Goal: Task Accomplishment & Management: Use online tool/utility

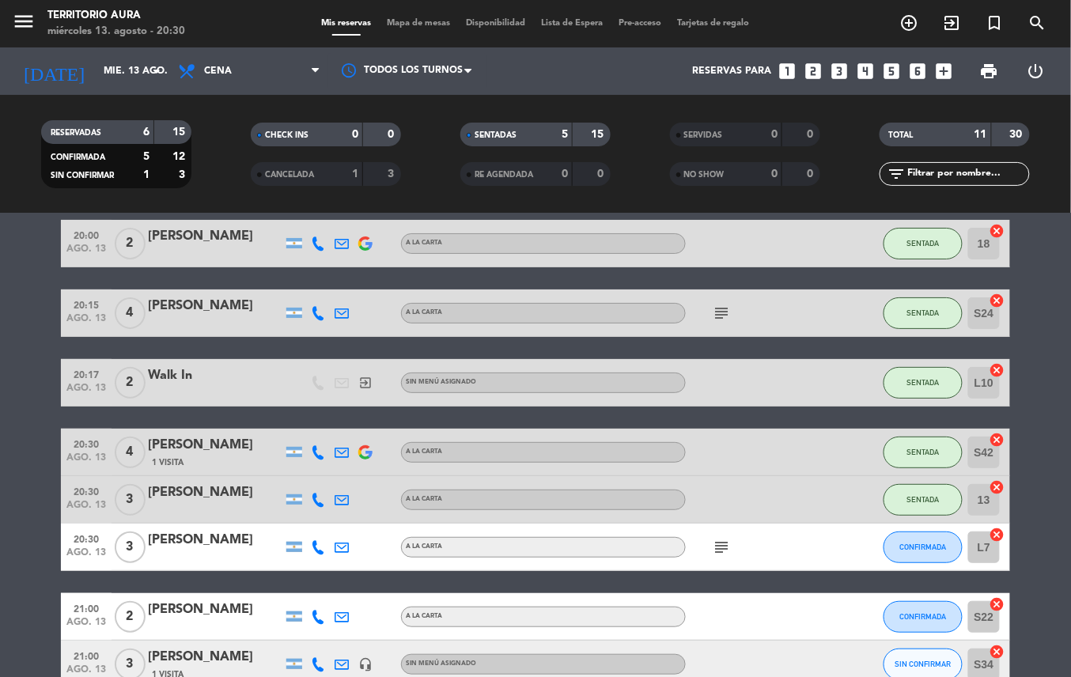
scroll to position [10, 0]
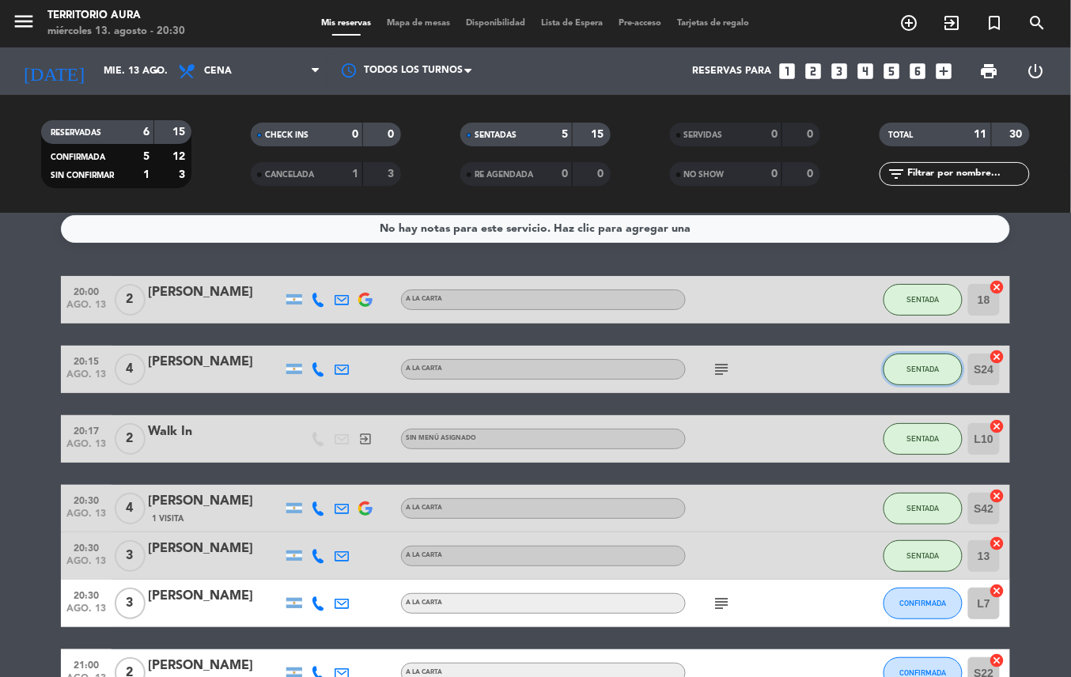
click at [935, 369] on span "SENTADA" at bounding box center [924, 369] width 32 height 9
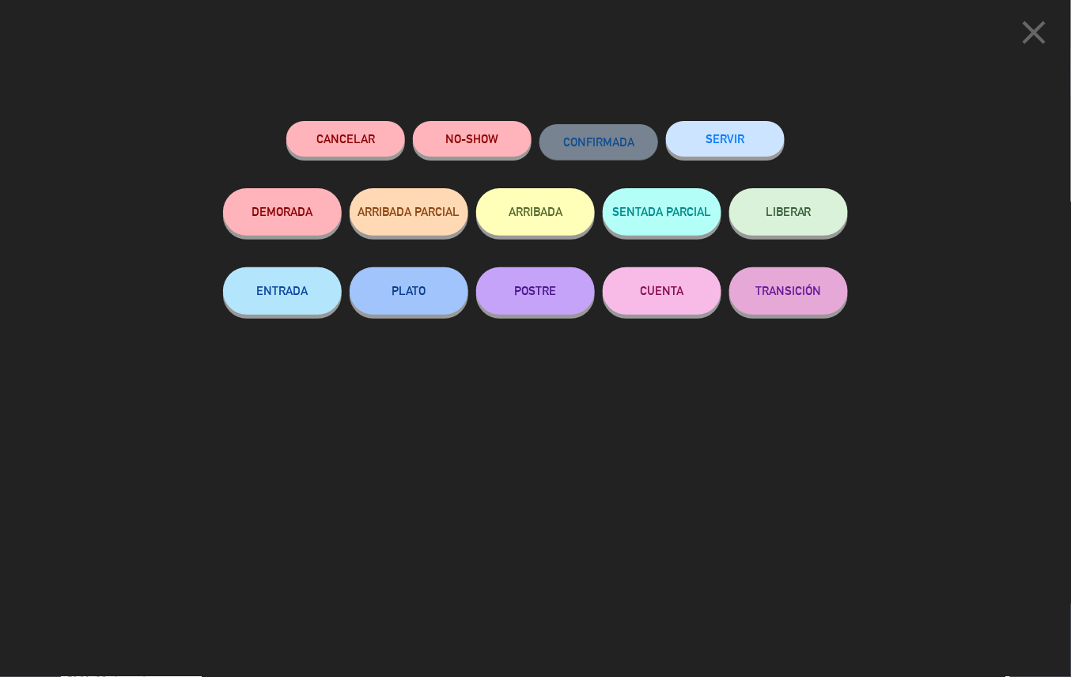
click at [304, 289] on button "ENTRADA" at bounding box center [282, 290] width 119 height 47
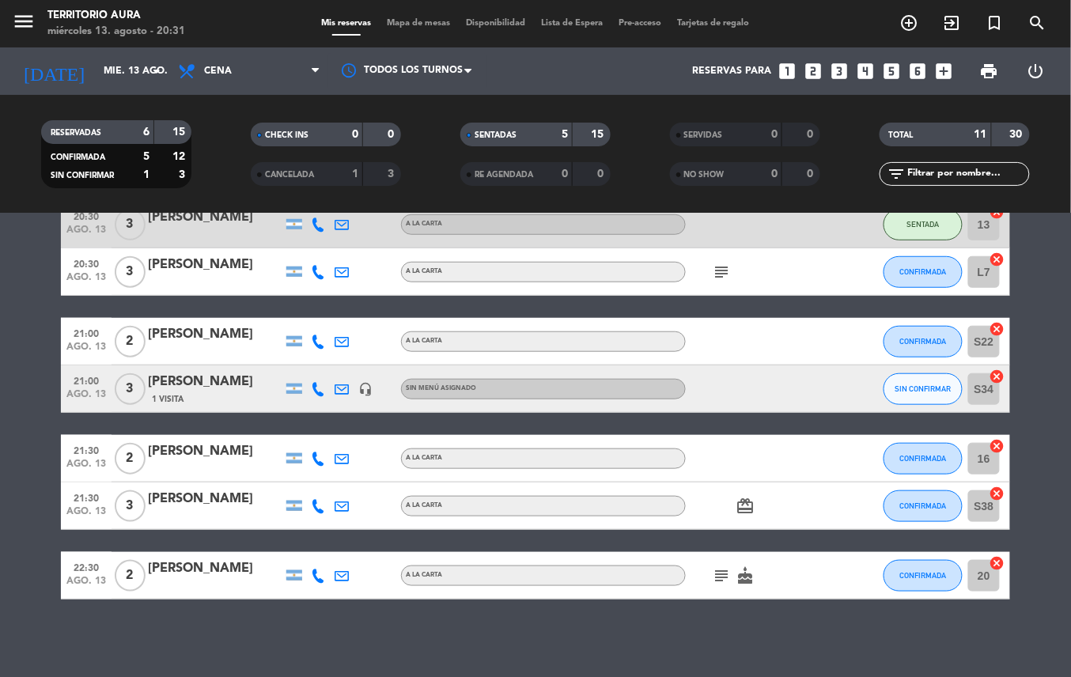
scroll to position [343, 0]
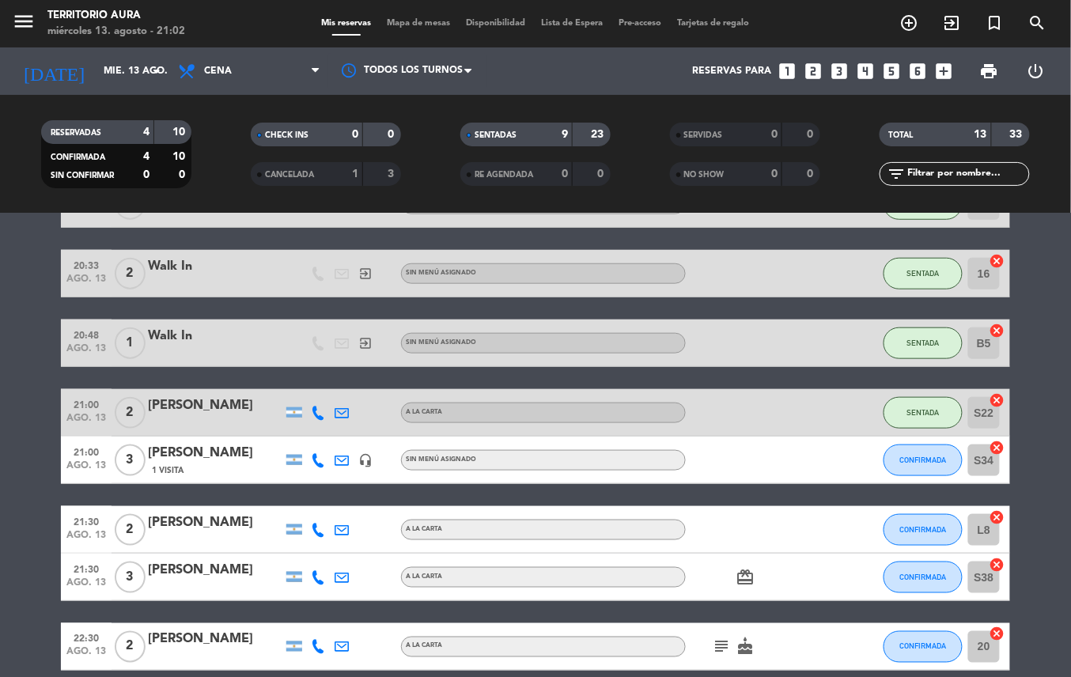
scroll to position [415, 0]
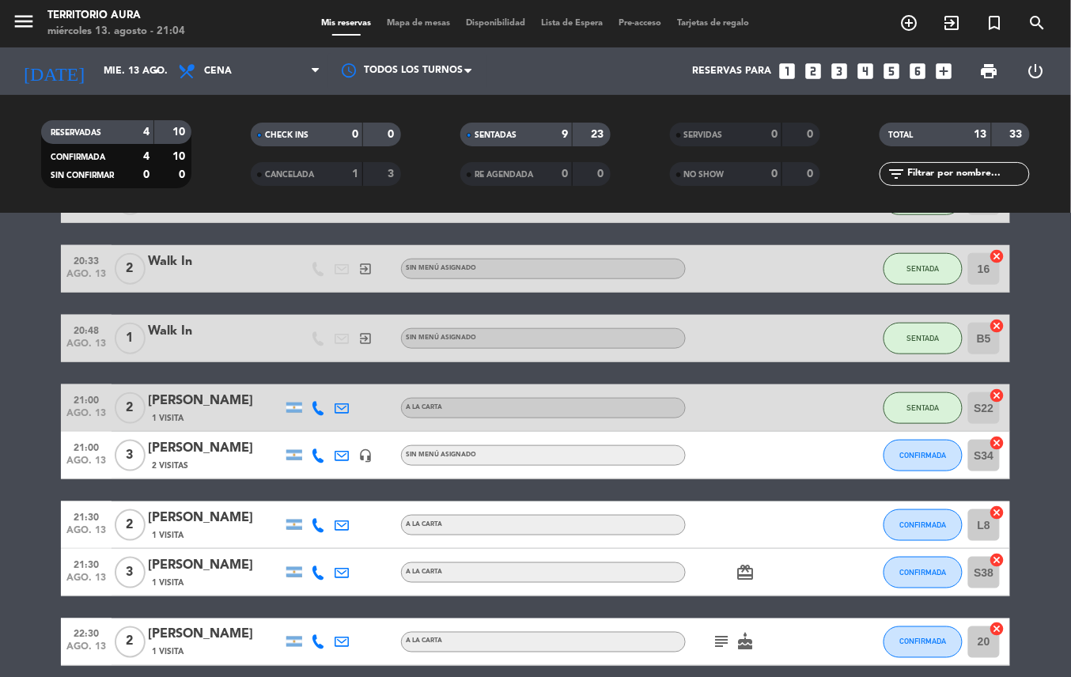
click at [1048, 497] on bookings-row "20:00 ago. 13 2 Leon Litwak 1 Visita A LA CARTA SENTADA 18 cancel 20:15 ago. 13…" at bounding box center [535, 269] width 1071 height 794
click at [1049, 480] on bookings-row "20:00 ago. 13 2 Leon Litwak 1 Visita A LA CARTA SENTADA 18 cancel 20:15 ago. 13…" at bounding box center [535, 269] width 1071 height 794
click at [1054, 472] on bookings-row "20:00 ago. 13 2 Leon Litwak 1 Visita A LA CARTA SENTADA 18 cancel 20:15 ago. 13…" at bounding box center [535, 269] width 1071 height 794
click at [1048, 465] on bookings-row "20:00 ago. 13 2 Leon Litwak 1 Visita A LA CARTA SENTADA 18 cancel 20:15 ago. 13…" at bounding box center [535, 269] width 1071 height 794
click at [1046, 449] on bookings-row "20:00 ago. 13 2 Leon Litwak 1 Visita A LA CARTA SENTADA 18 cancel 20:15 ago. 13…" at bounding box center [535, 269] width 1071 height 794
